Goal: Find specific page/section: Find specific page/section

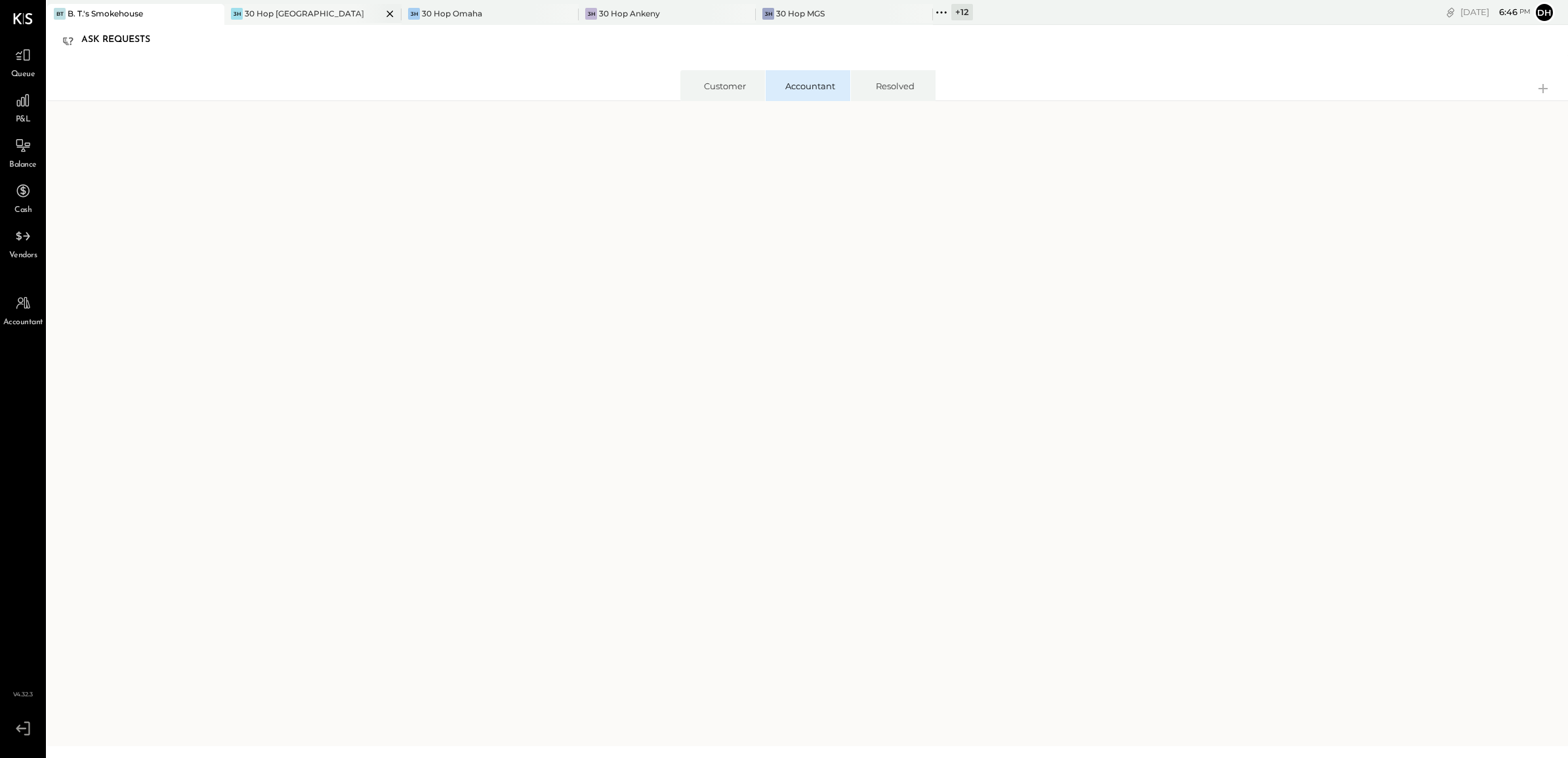
click at [270, 18] on div "30 Hop [GEOGRAPHIC_DATA]" at bounding box center [304, 14] width 119 height 11
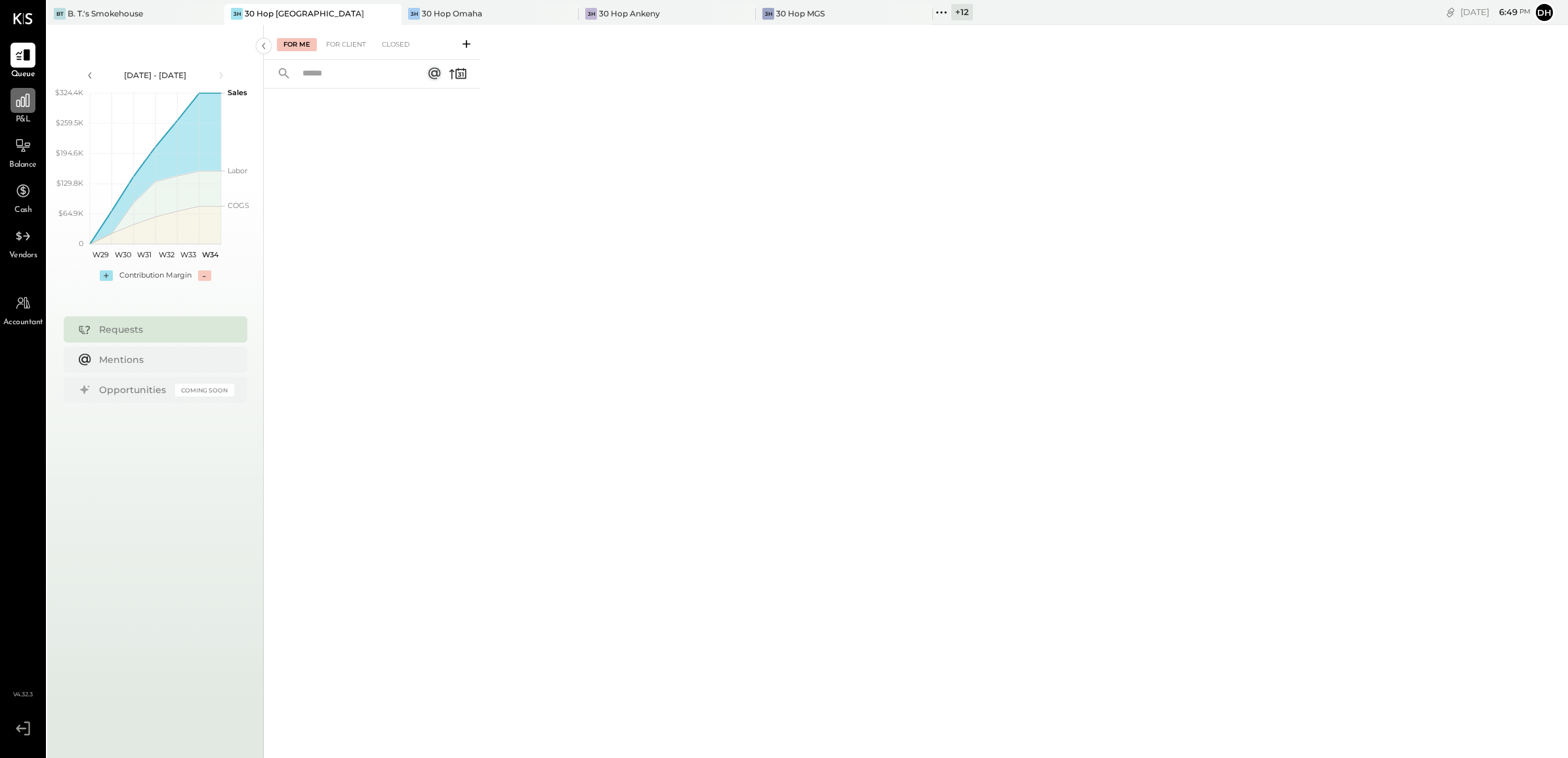
click at [16, 100] on icon at bounding box center [22, 100] width 17 height 17
